Goal: Task Accomplishment & Management: Use online tool/utility

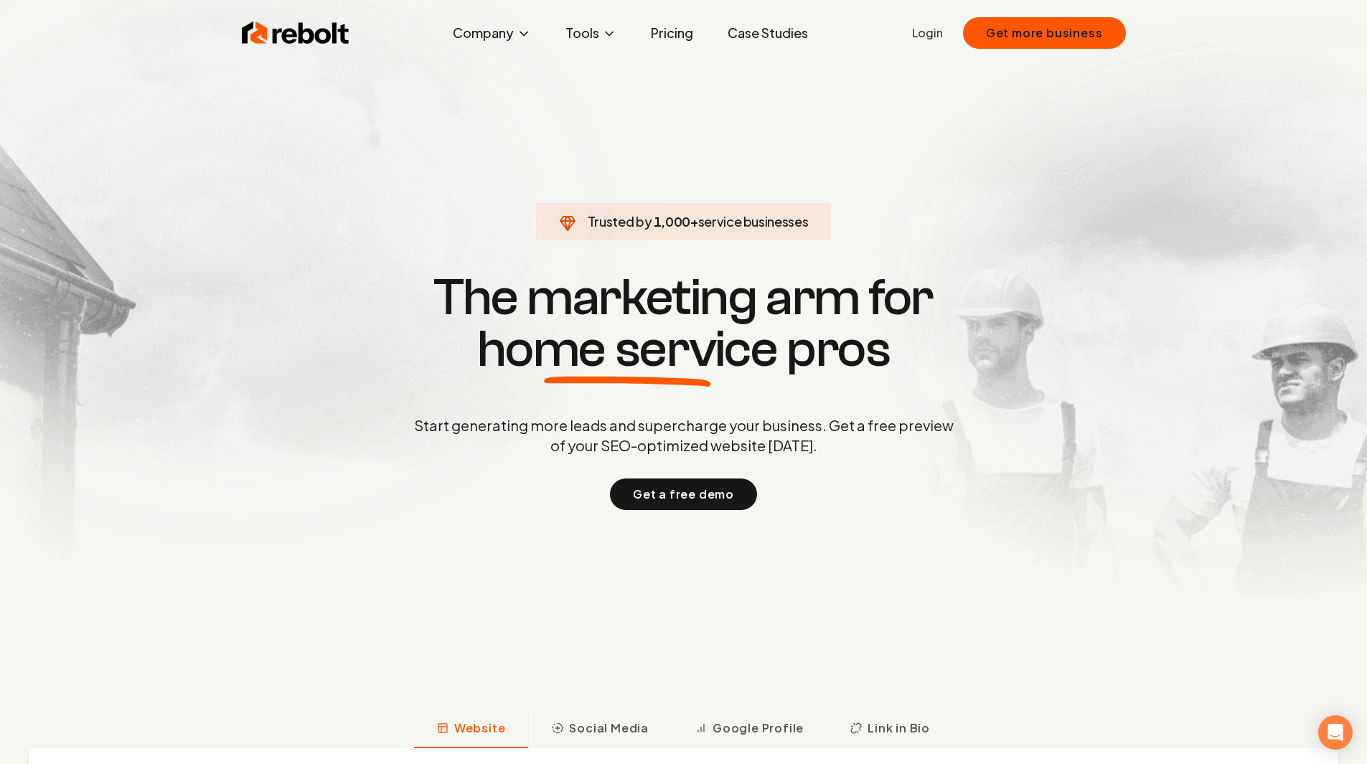
click at [930, 32] on link "Login" at bounding box center [927, 32] width 31 height 17
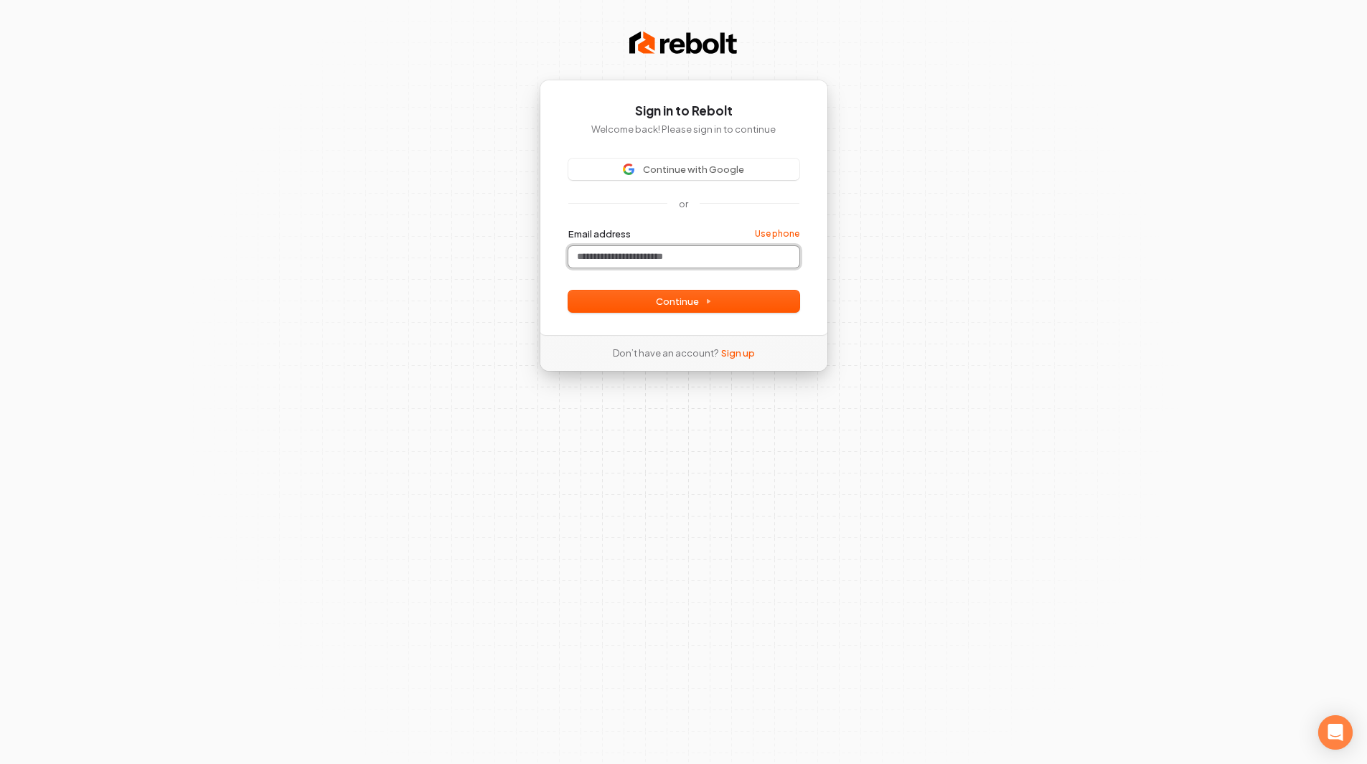
click at [686, 251] on input "Email address" at bounding box center [683, 257] width 231 height 22
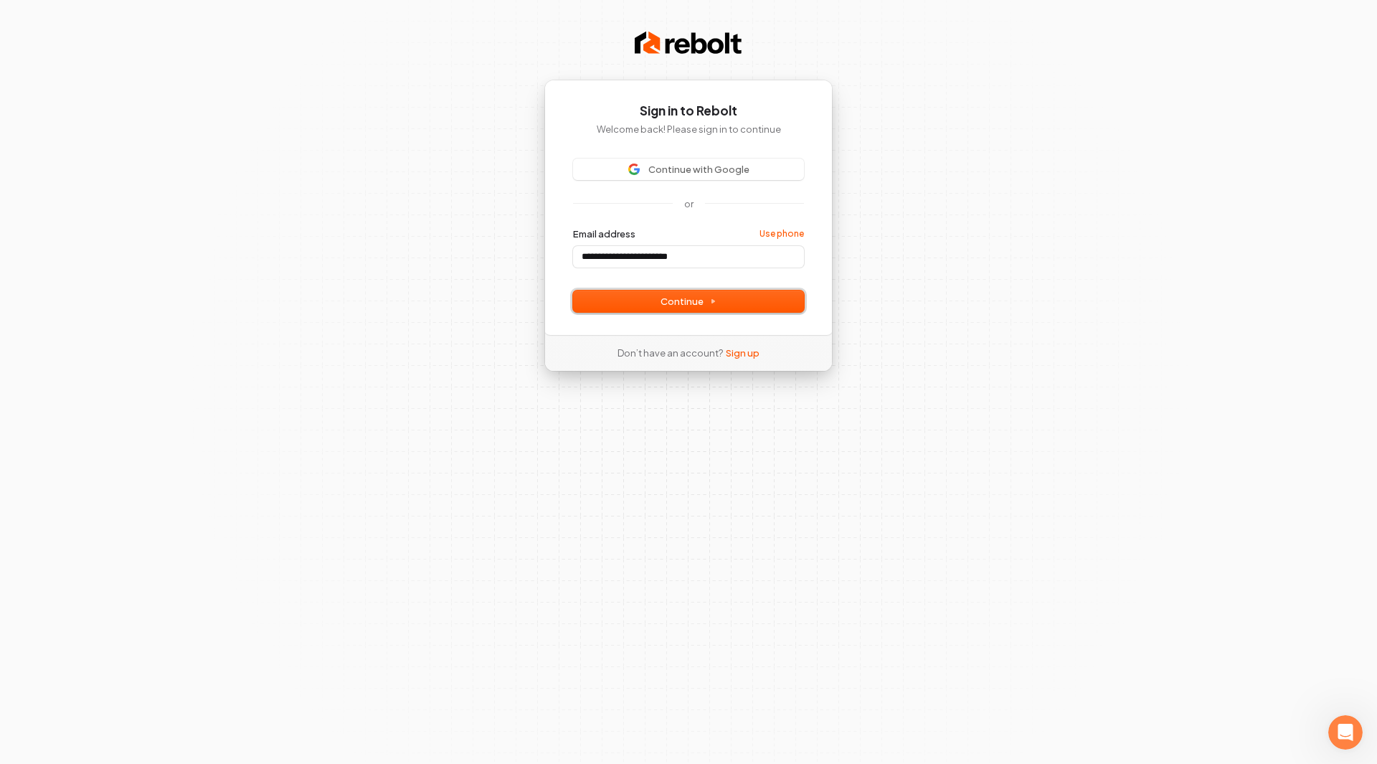
drag, startPoint x: 646, startPoint y: 303, endPoint x: 554, endPoint y: 296, distance: 92.1
click at [646, 303] on button "Continue" at bounding box center [688, 302] width 231 height 22
type input "**********"
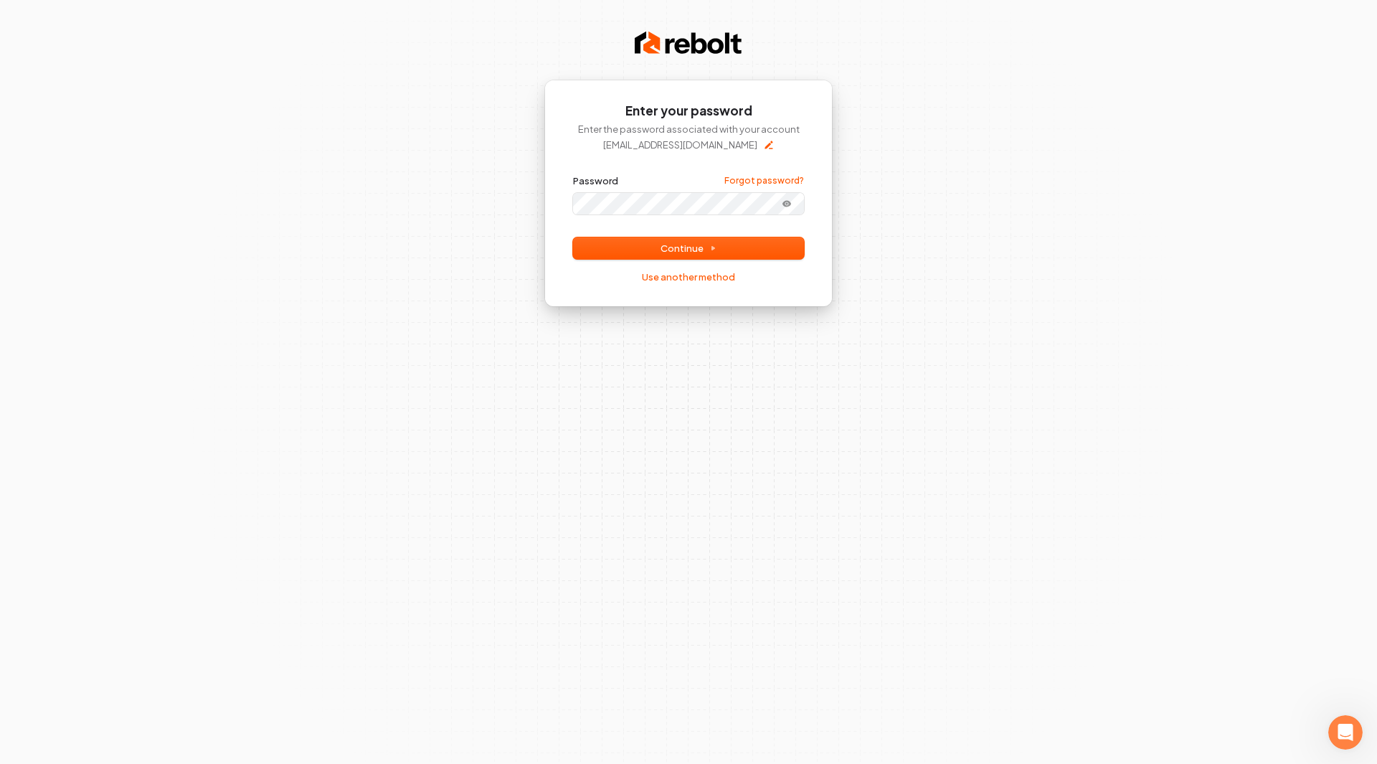
click at [573, 174] on button "submit" at bounding box center [573, 174] width 0 height 0
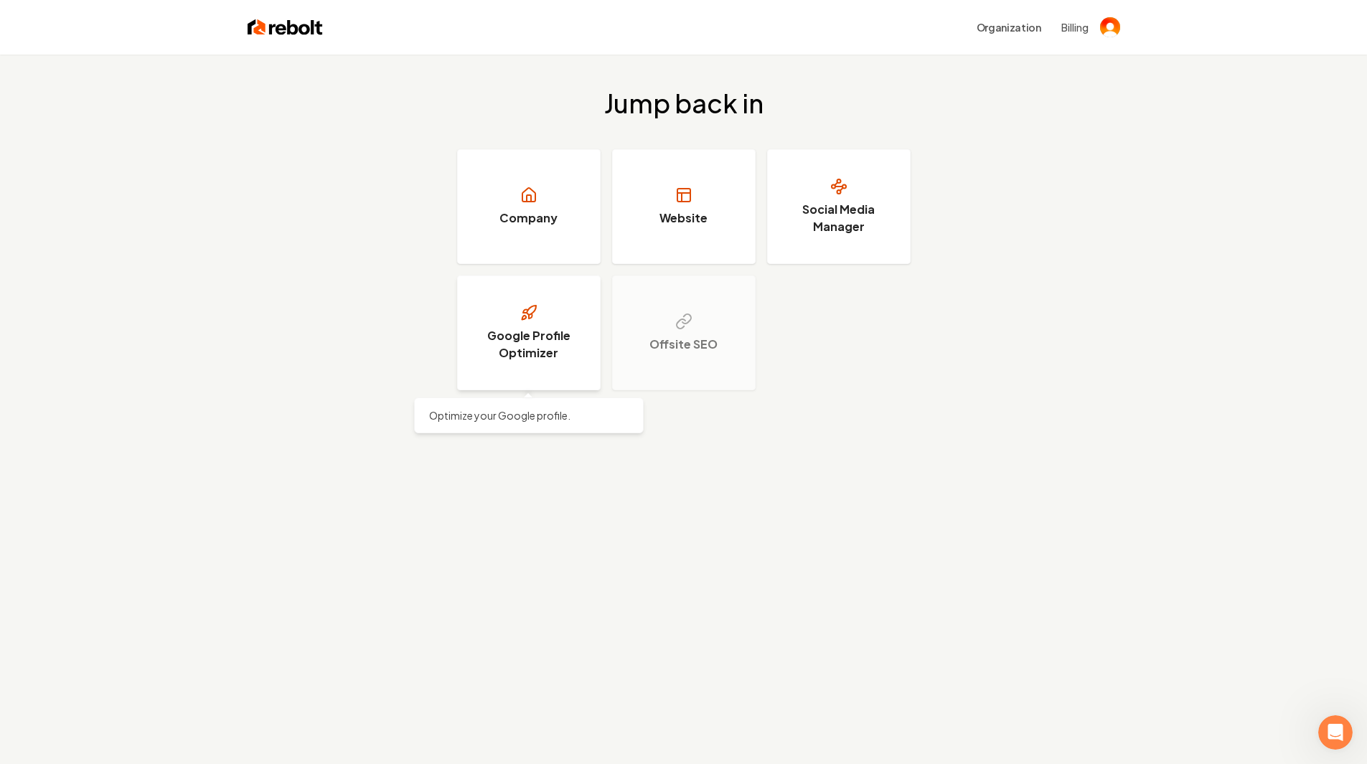
click at [537, 311] on link "Google Profile Optimizer" at bounding box center [528, 332] width 143 height 115
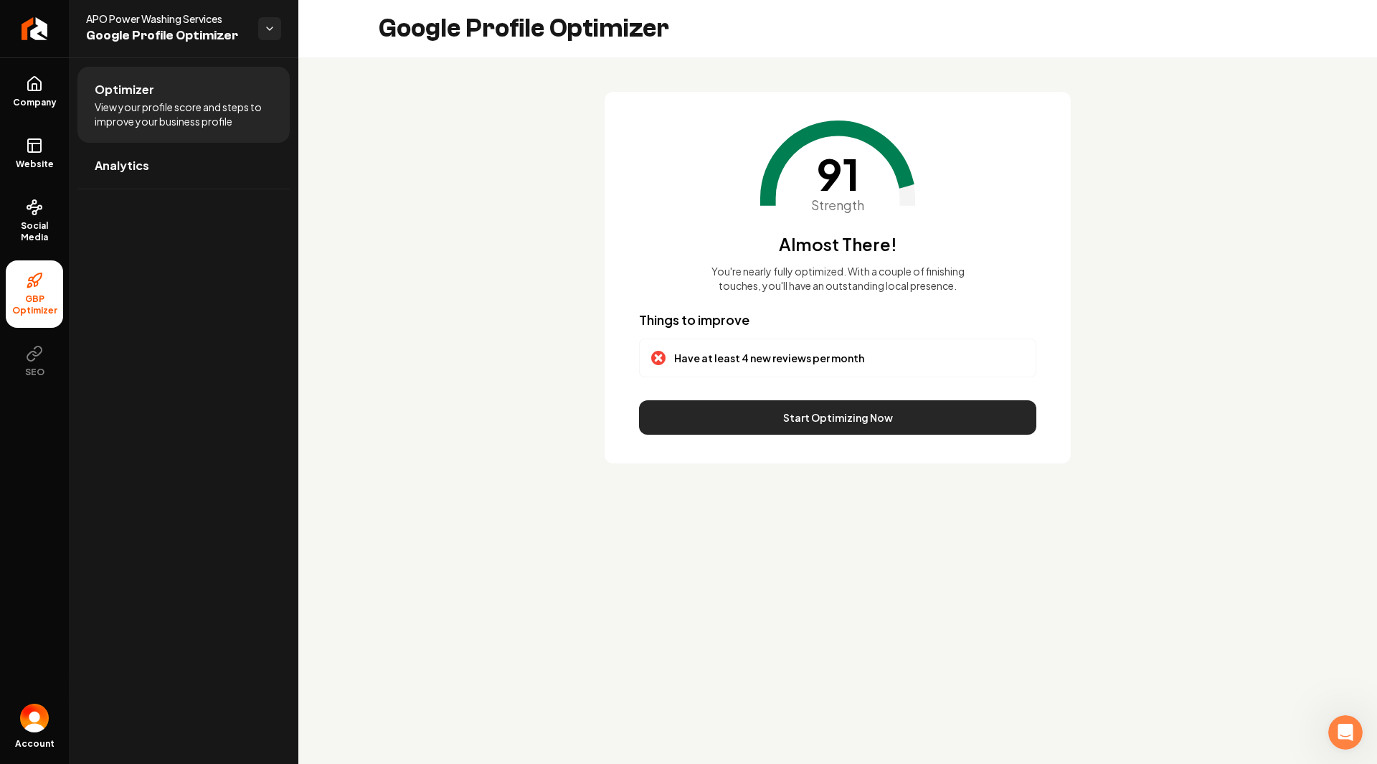
click at [824, 416] on button "Start Optimizing Now" at bounding box center [837, 417] width 397 height 34
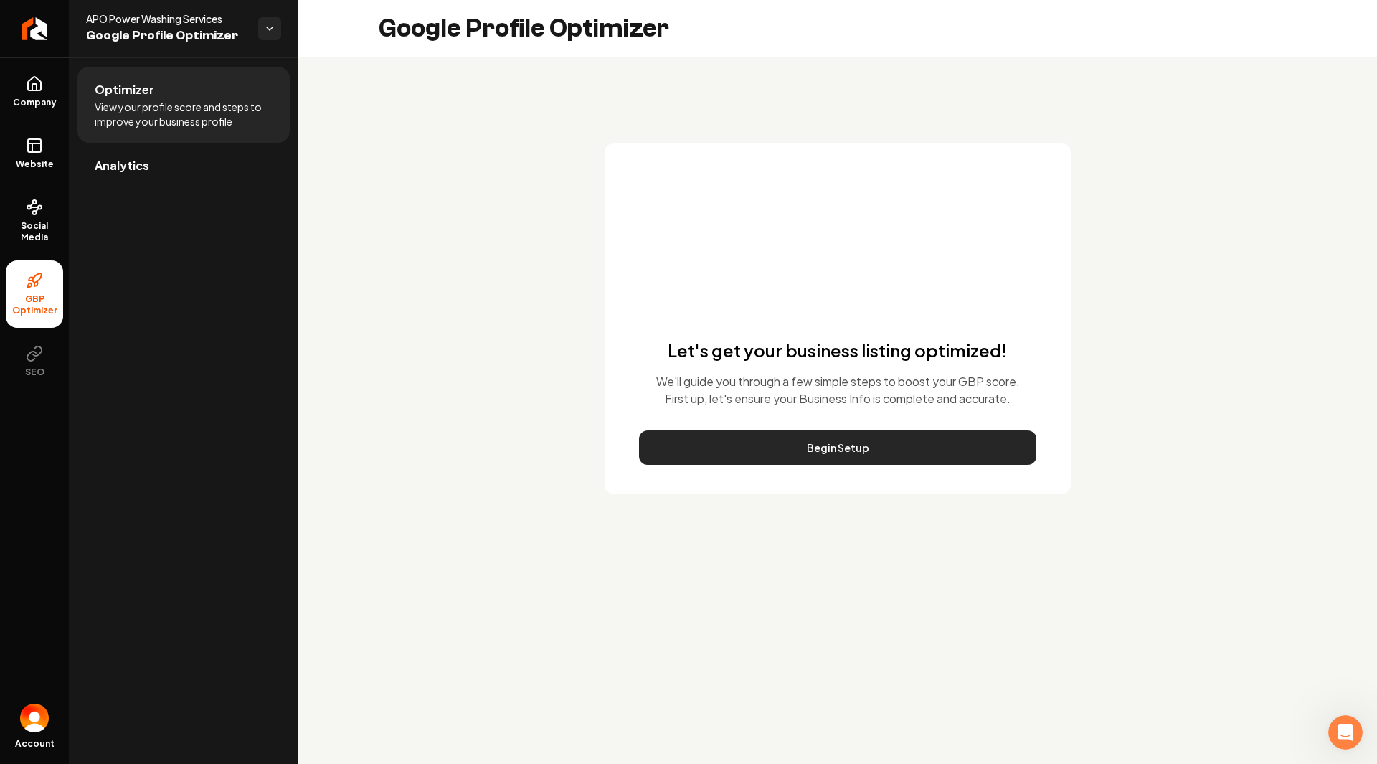
click at [743, 448] on button "Begin Setup" at bounding box center [837, 447] width 397 height 34
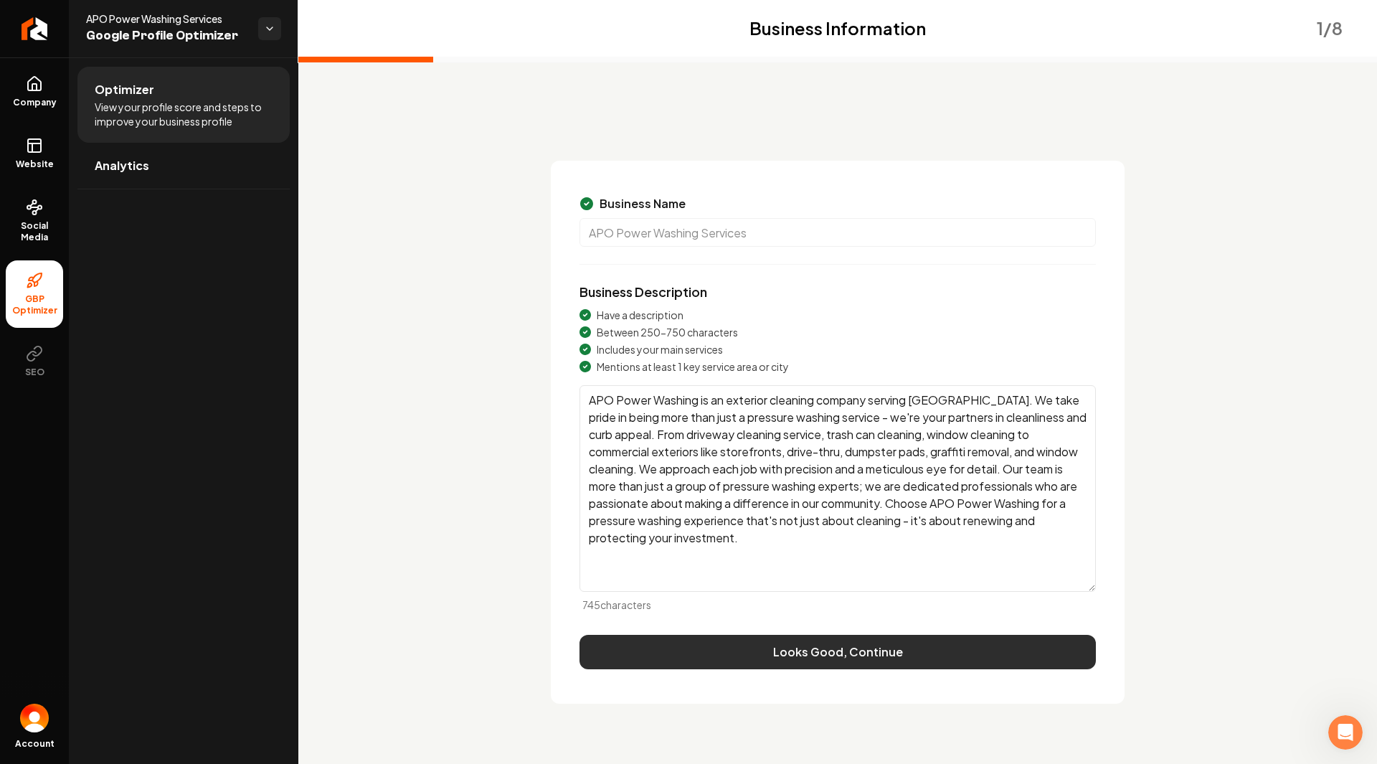
click at [888, 656] on button "Looks Good, Continue" at bounding box center [838, 652] width 517 height 34
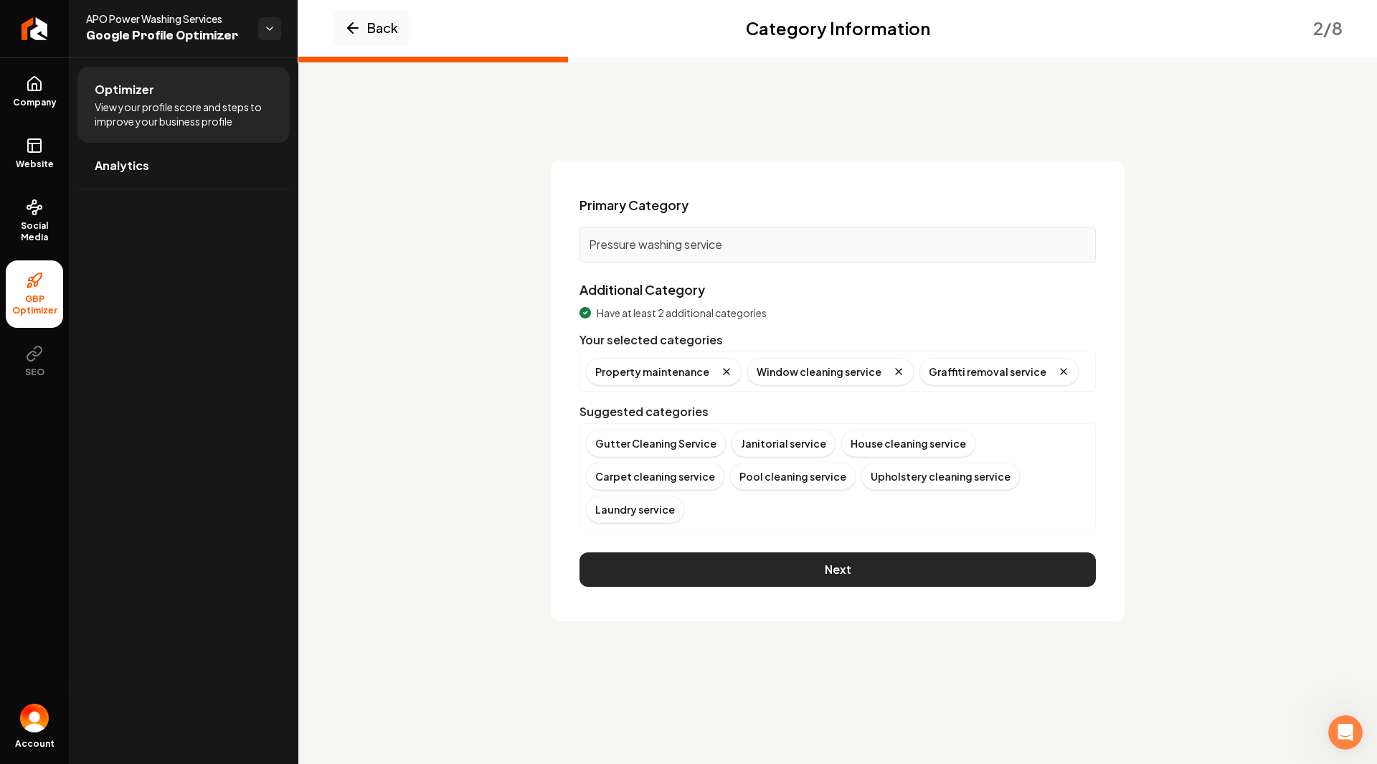
click at [756, 575] on button "Next" at bounding box center [838, 569] width 517 height 34
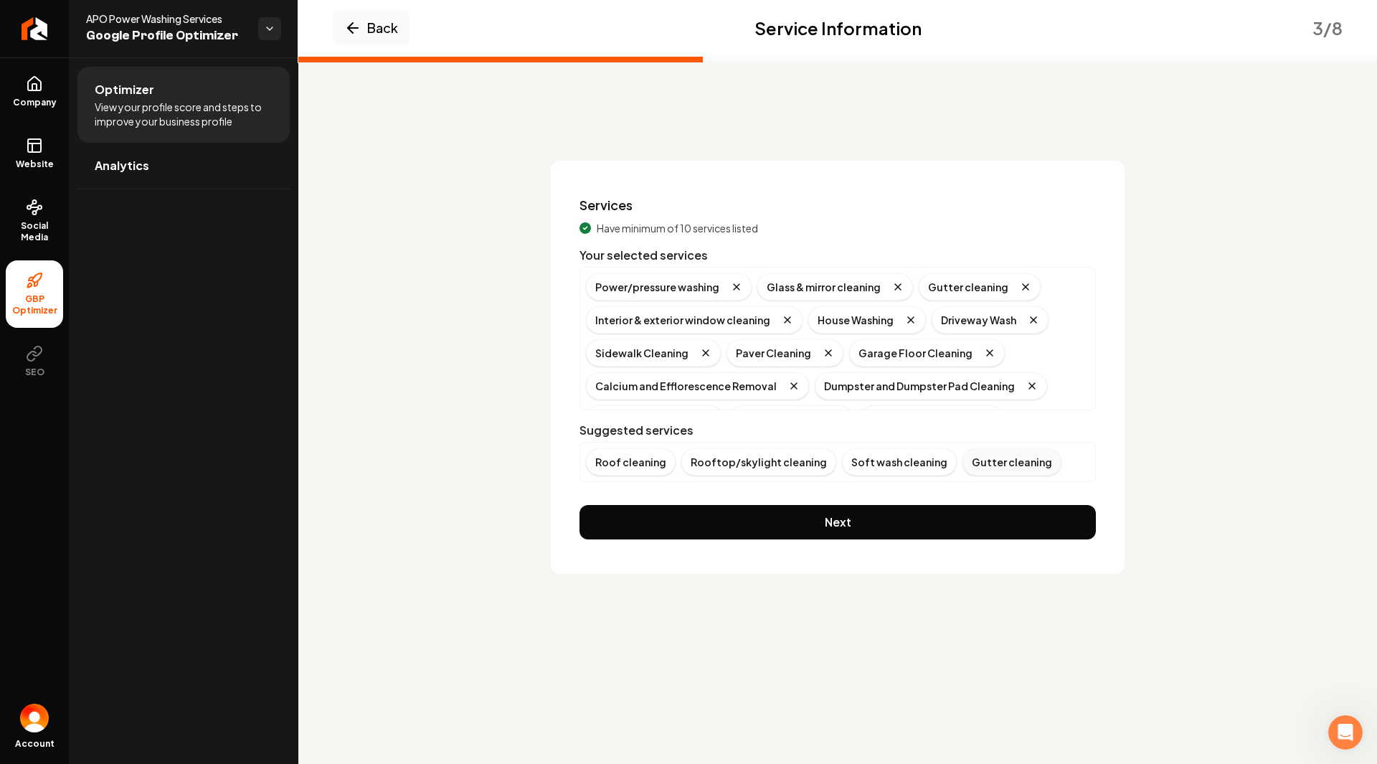
click at [872, 462] on div "Soft wash cleaning" at bounding box center [899, 461] width 115 height 27
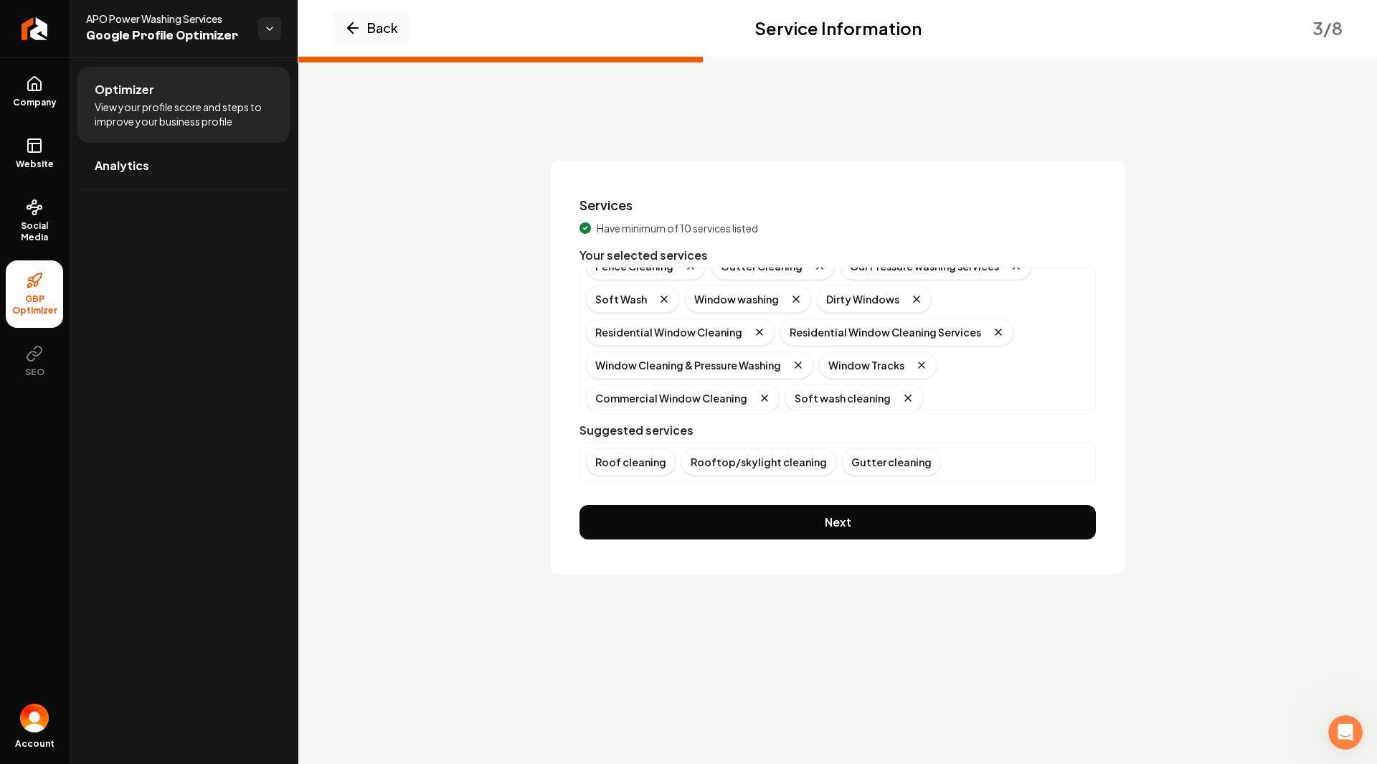
scroll to position [1118, 0]
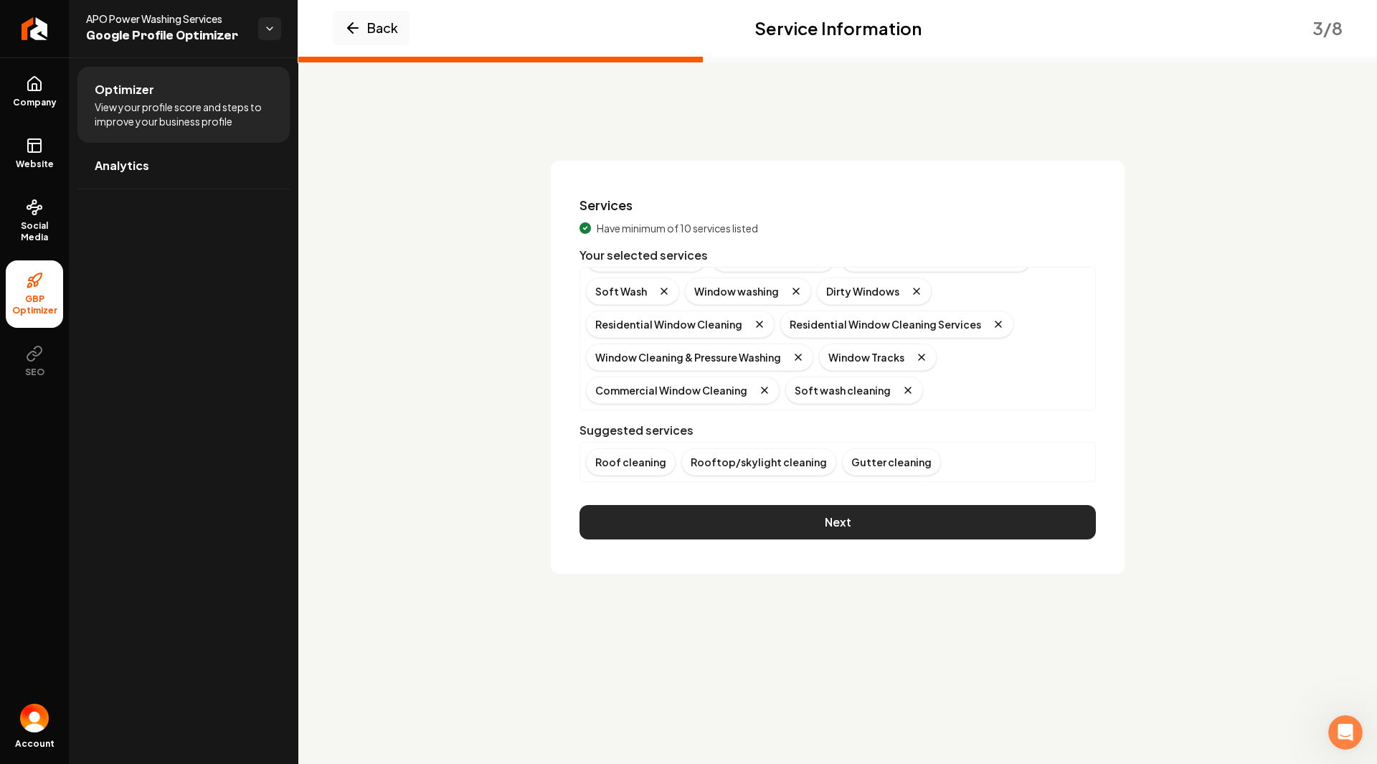
click at [959, 526] on button "Next" at bounding box center [838, 522] width 517 height 34
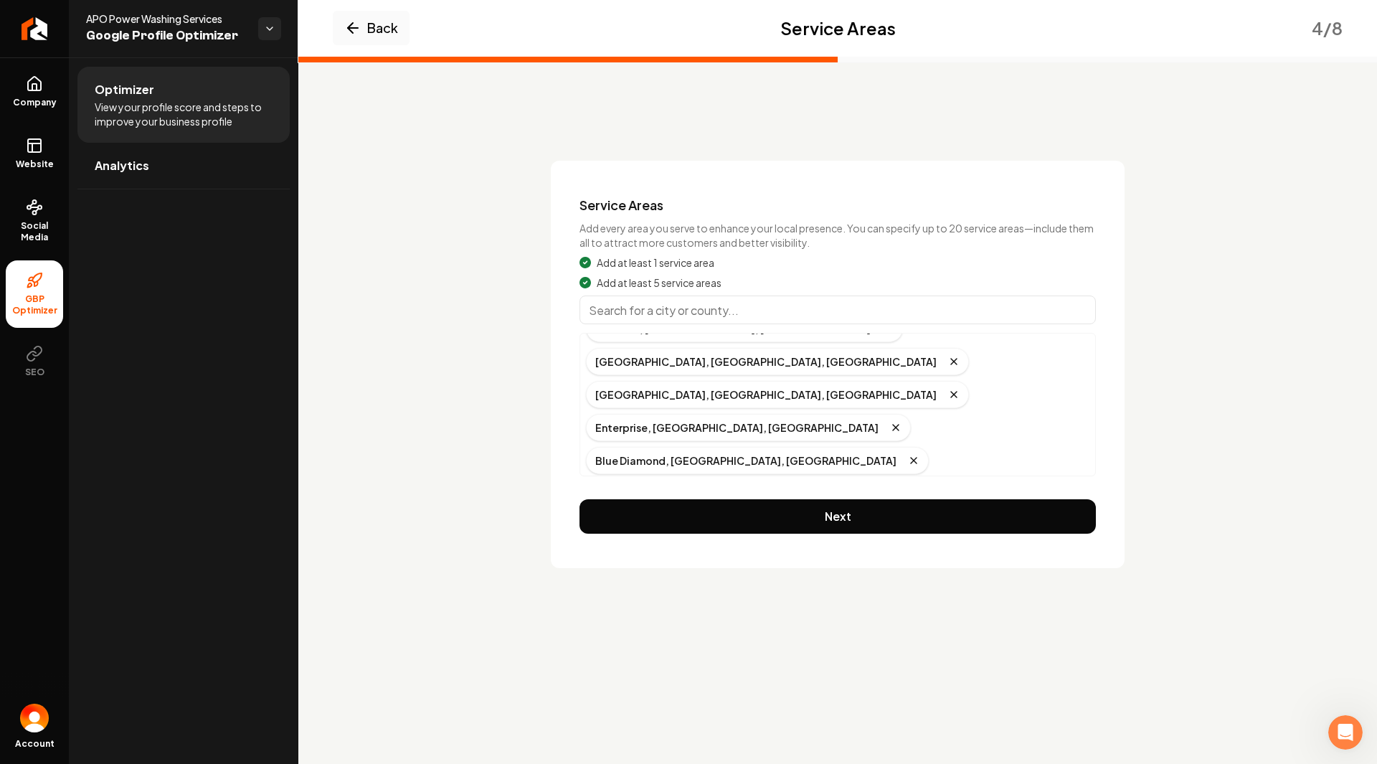
scroll to position [0, 0]
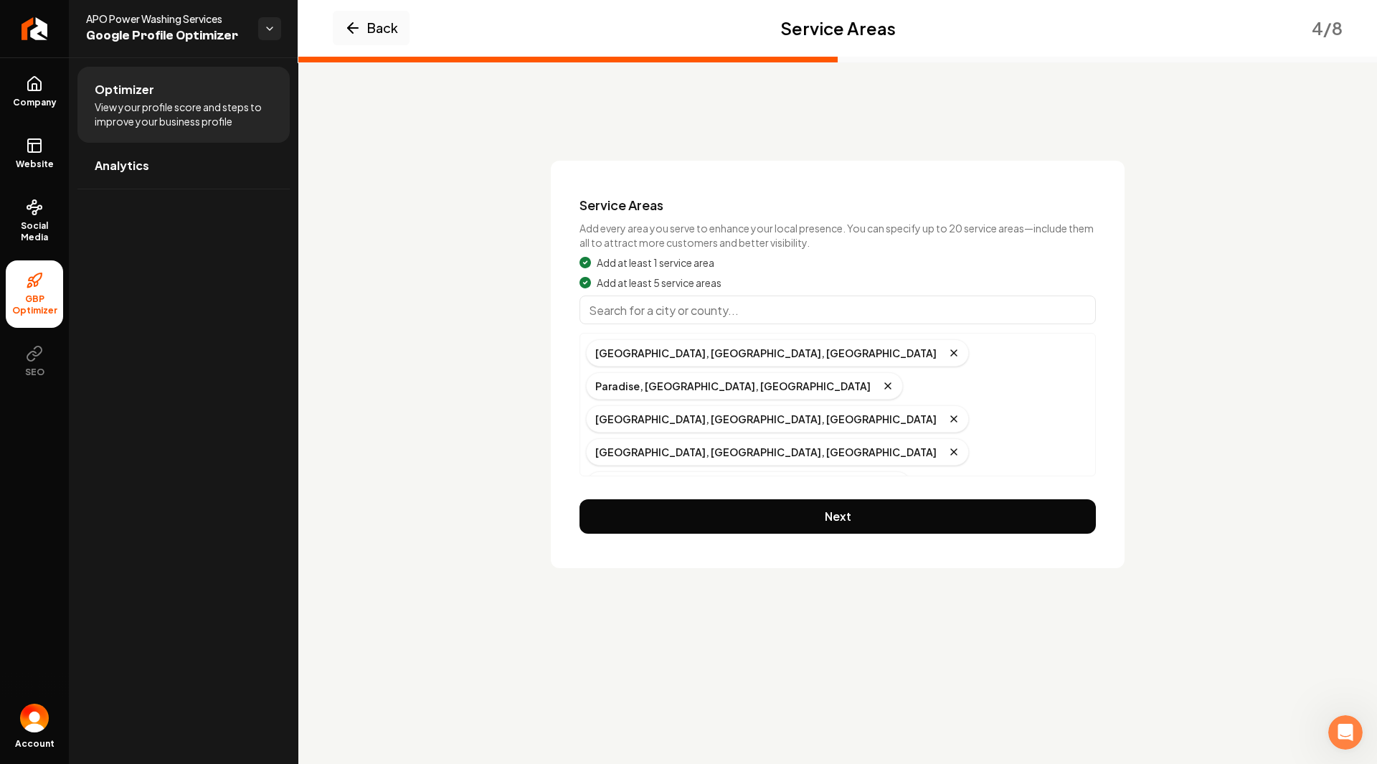
click at [665, 313] on input "Main content area" at bounding box center [838, 310] width 517 height 29
type input "[GEOGRAPHIC_DATA], [GEOGRAPHIC_DATA]"
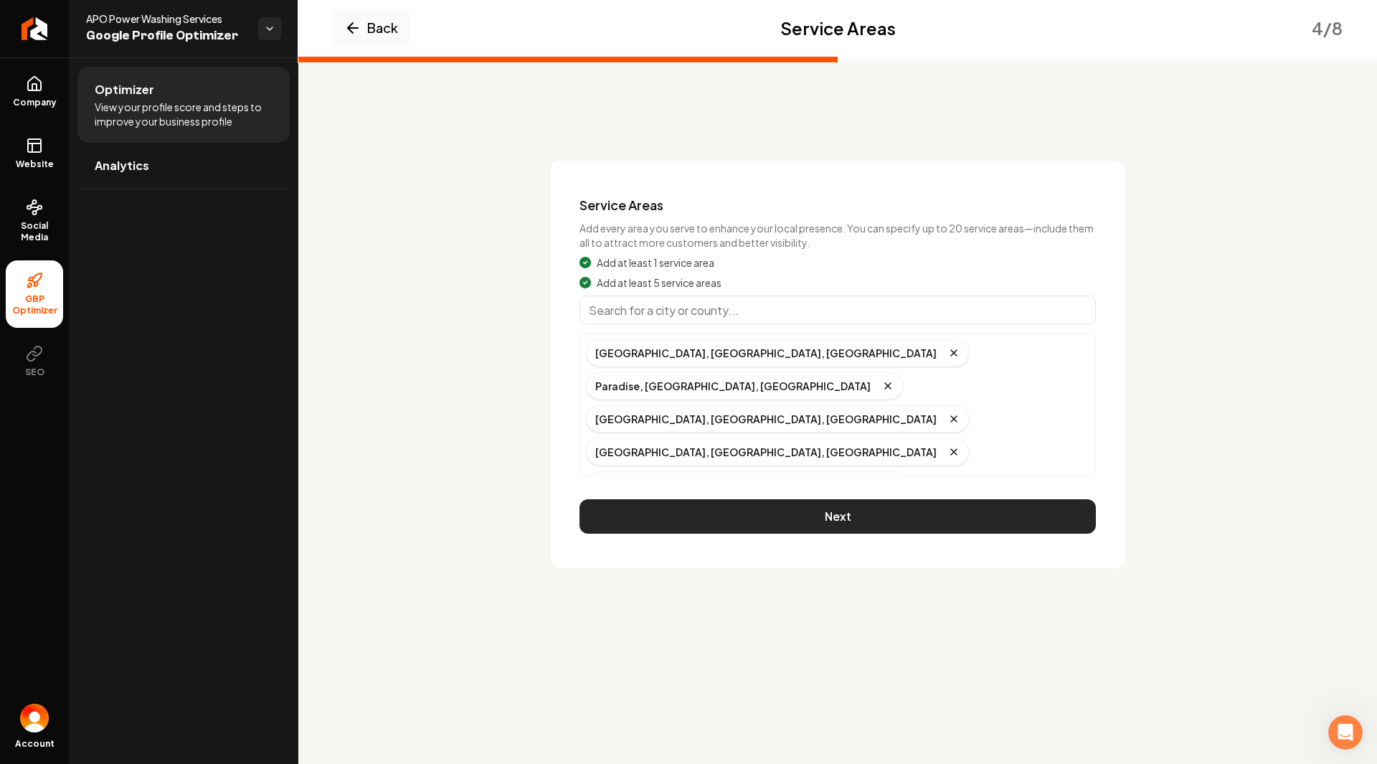
click at [700, 520] on button "Next" at bounding box center [838, 516] width 517 height 34
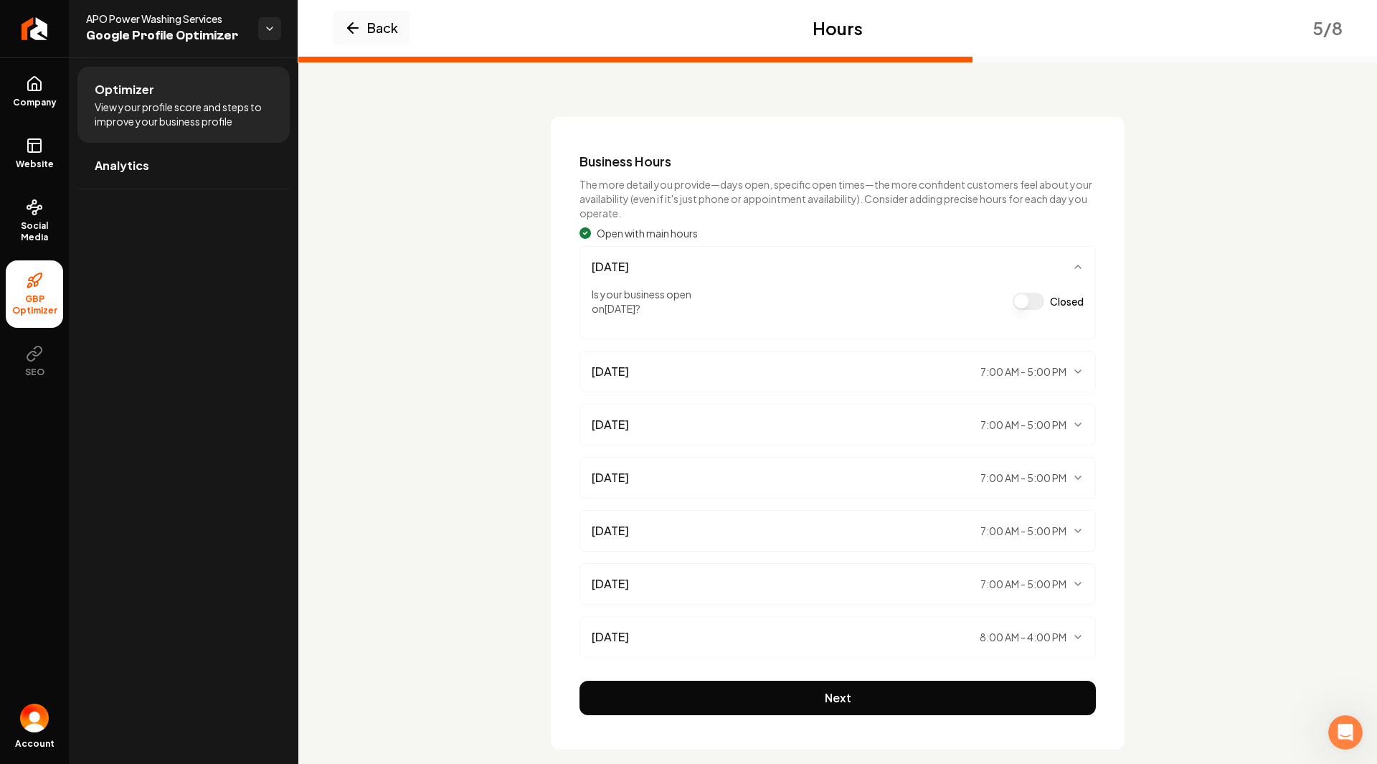
scroll to position [64, 0]
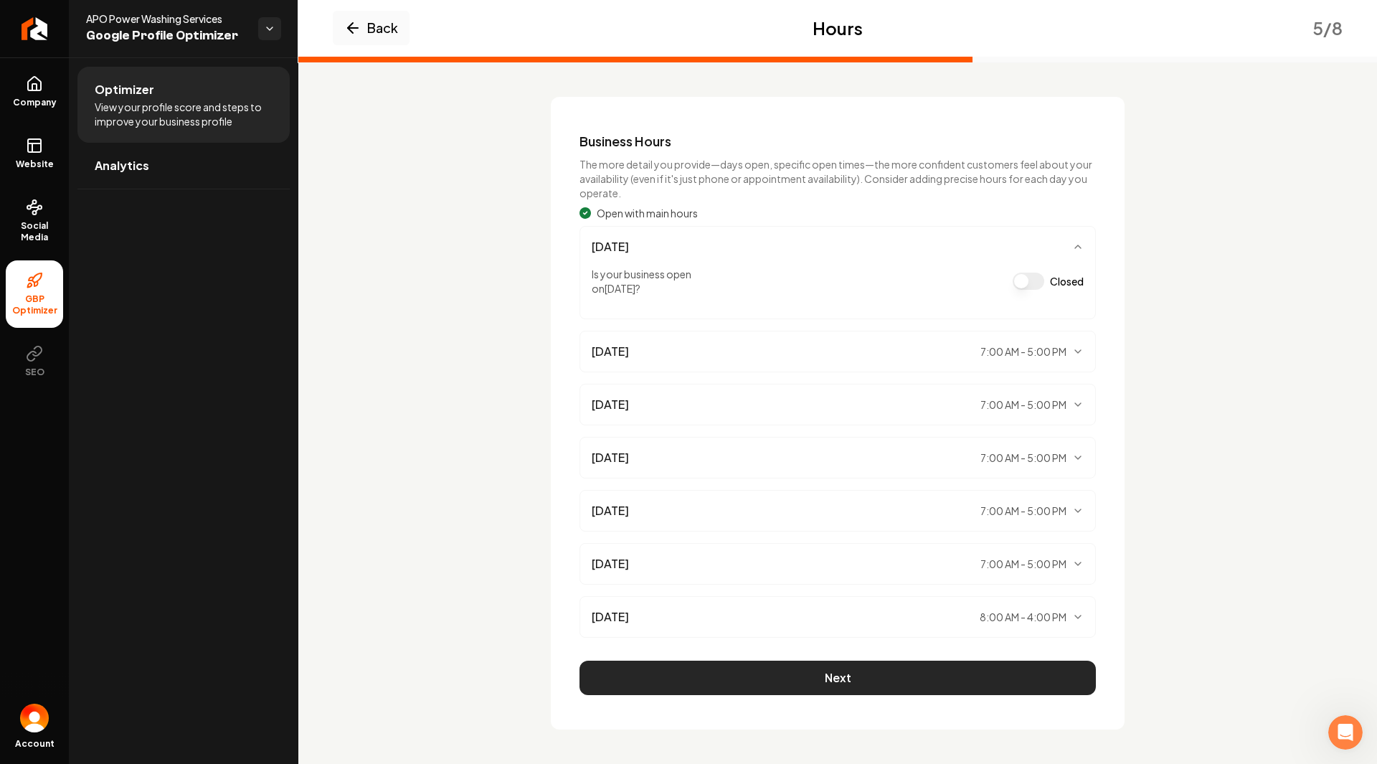
click at [880, 678] on button "Next" at bounding box center [838, 678] width 517 height 34
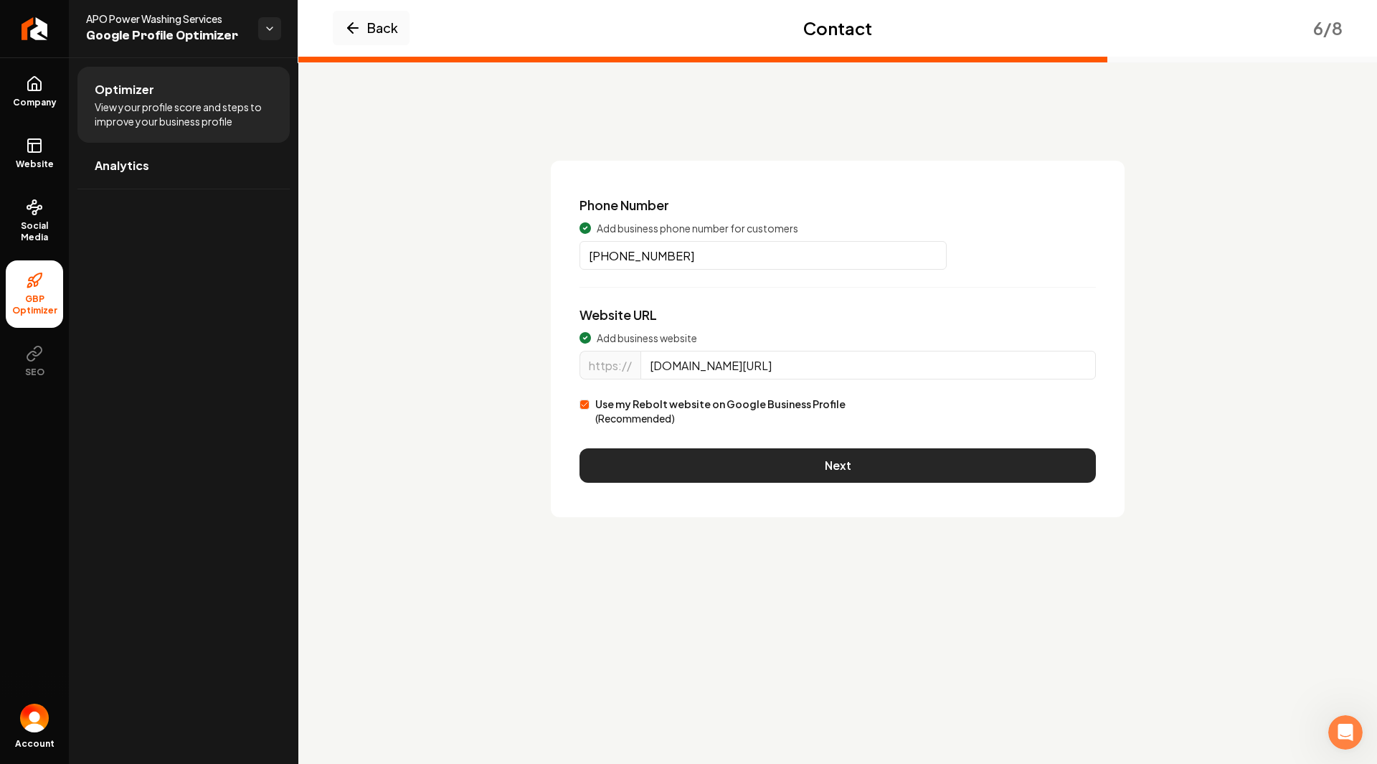
click at [724, 469] on button "Next" at bounding box center [838, 465] width 517 height 34
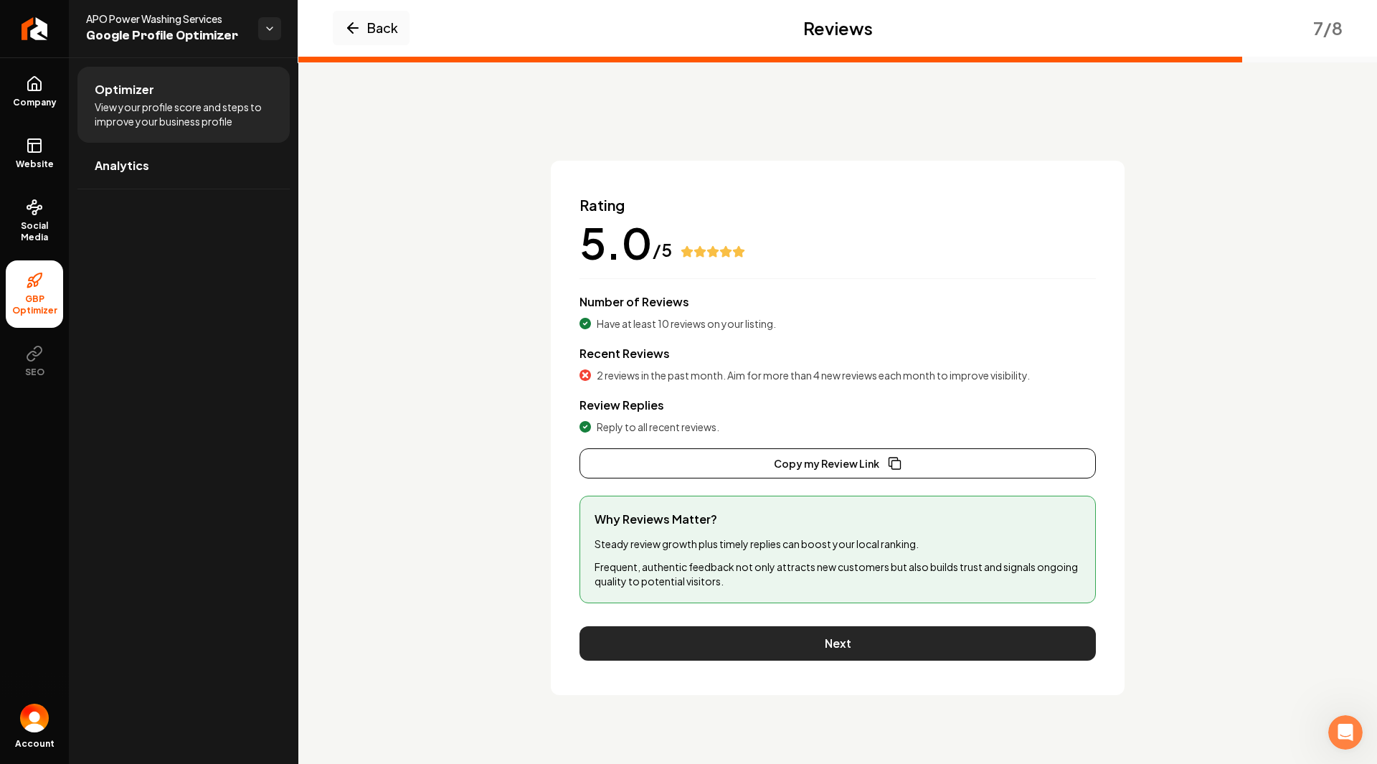
click at [814, 650] on button "Next" at bounding box center [838, 643] width 517 height 34
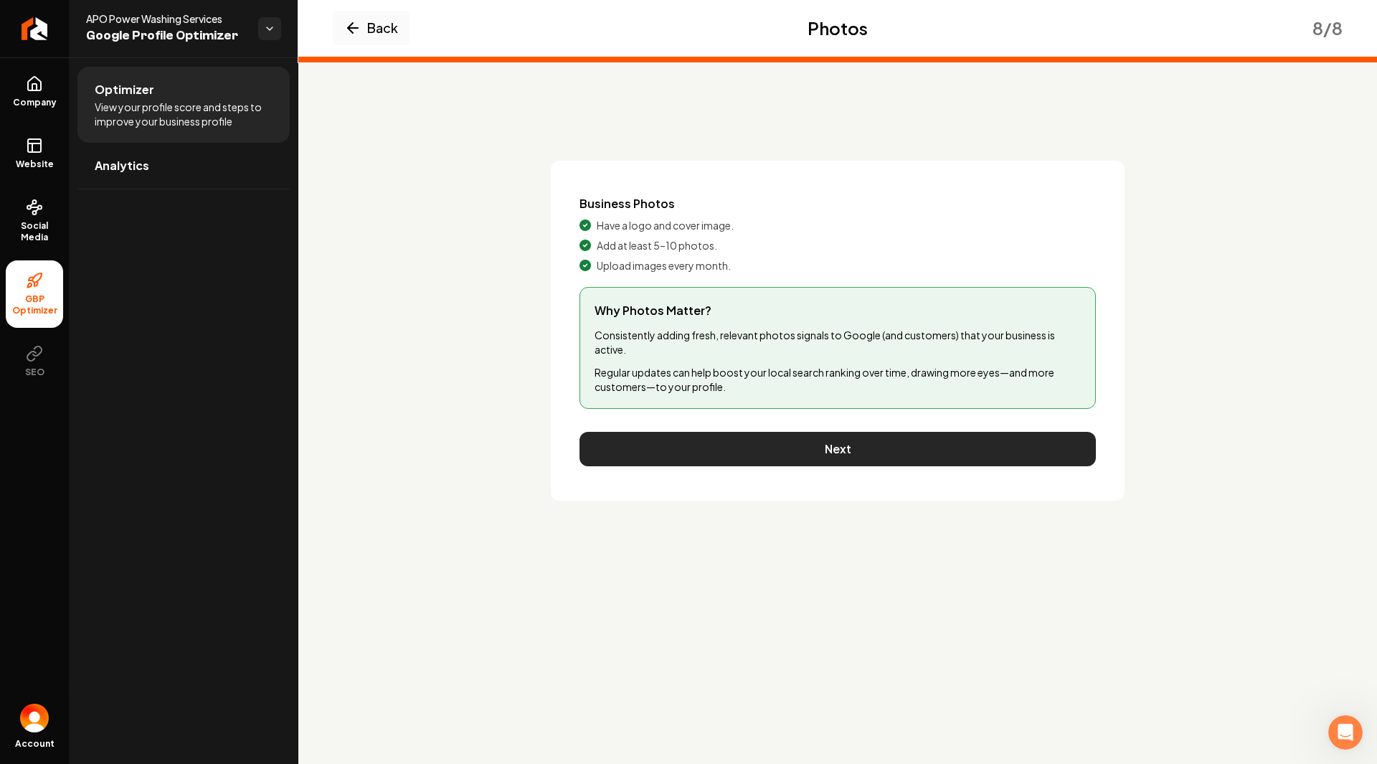
click at [649, 446] on button "Next" at bounding box center [838, 449] width 517 height 34
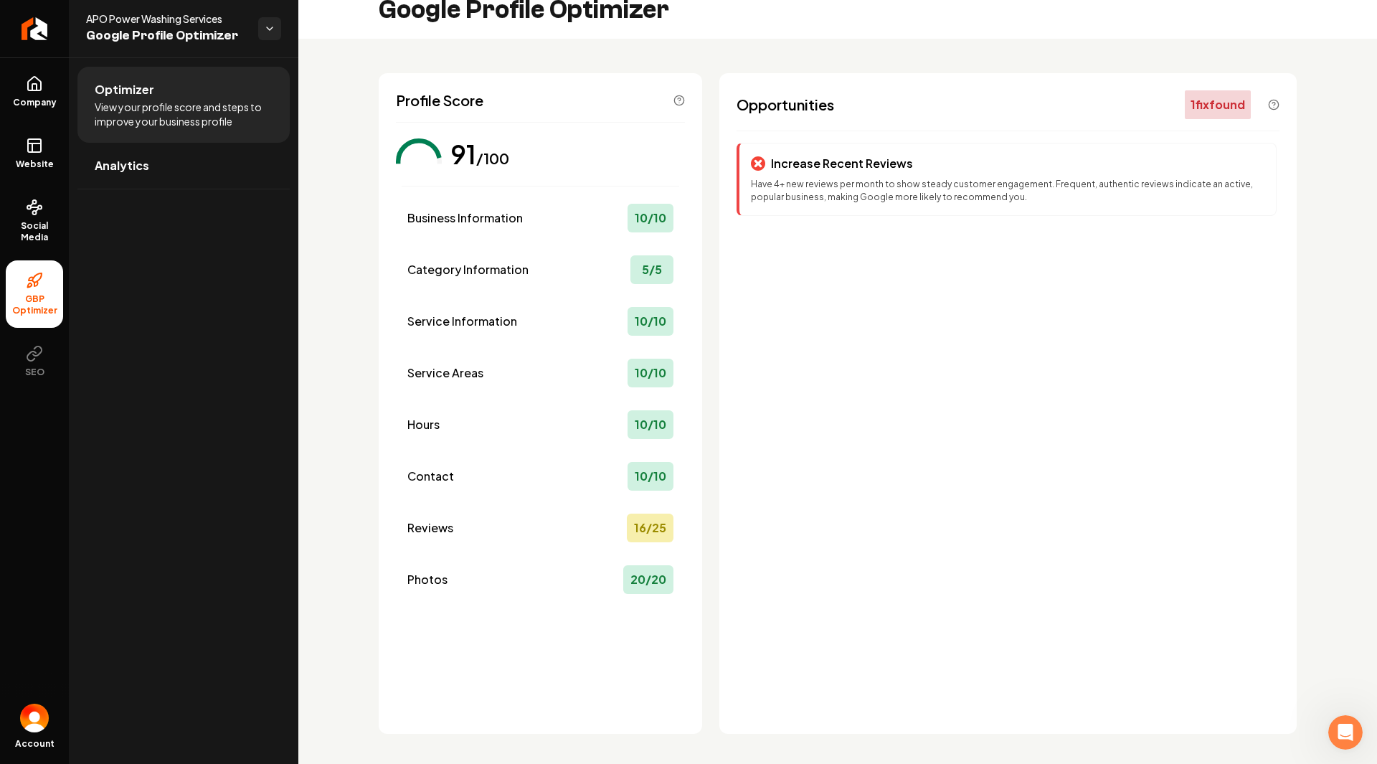
scroll to position [23, 0]
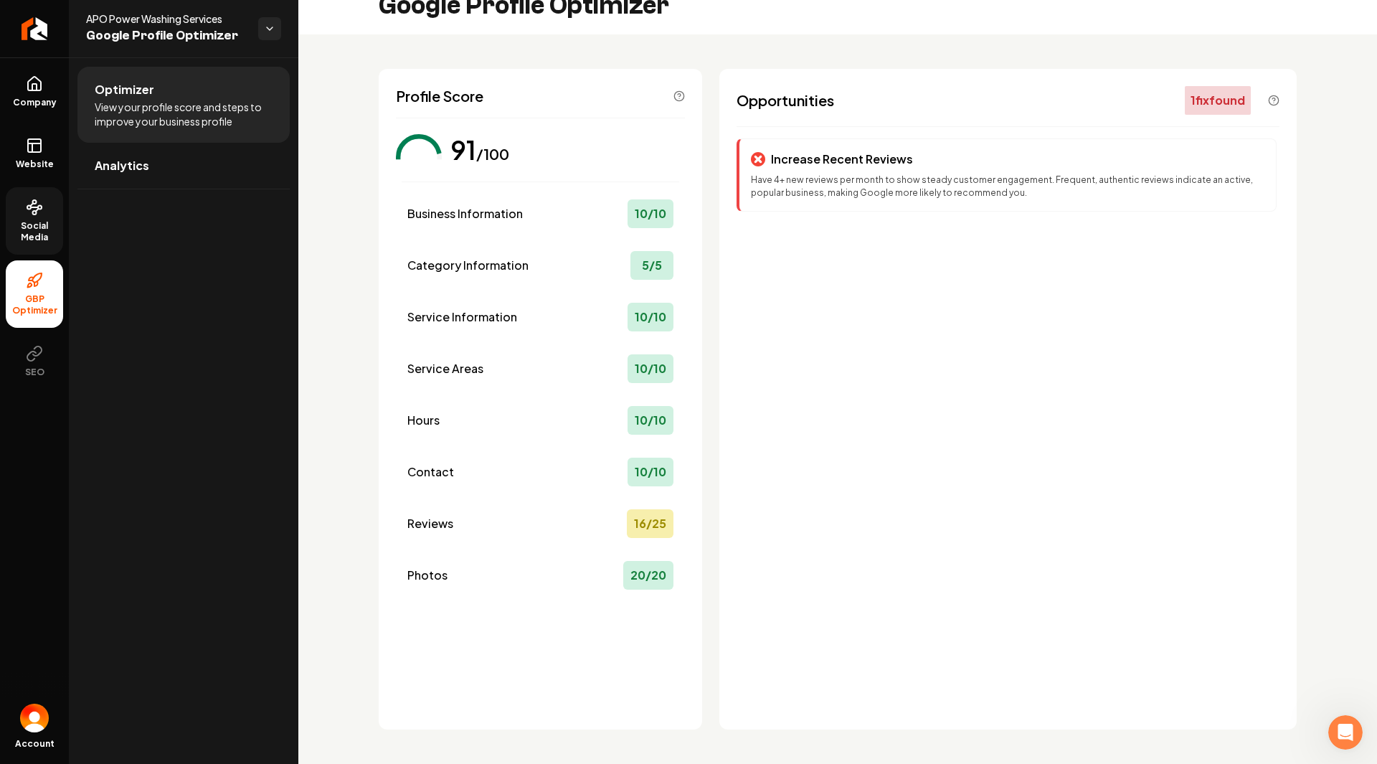
click at [47, 202] on link "Social Media" at bounding box center [34, 220] width 57 height 67
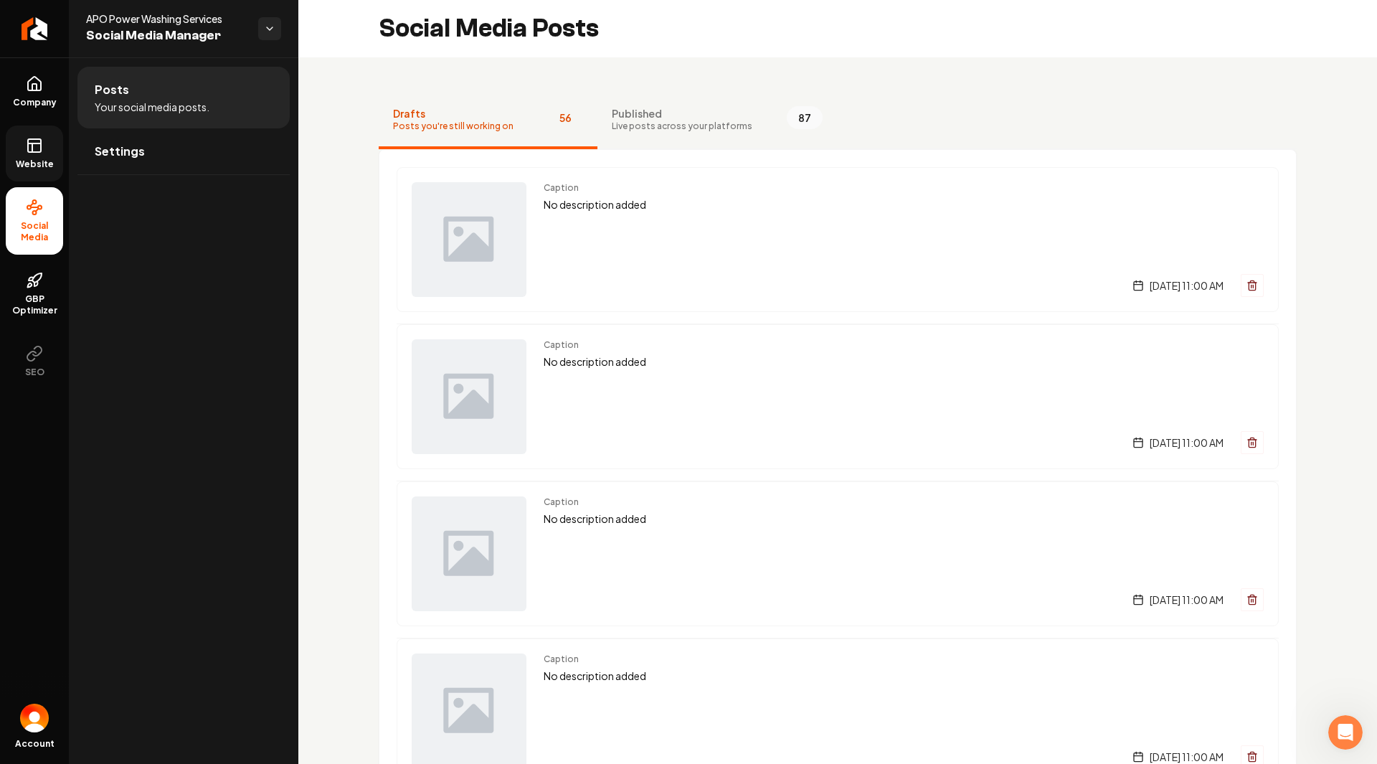
click at [28, 146] on rect at bounding box center [34, 145] width 13 height 13
